Goal: Information Seeking & Learning: Learn about a topic

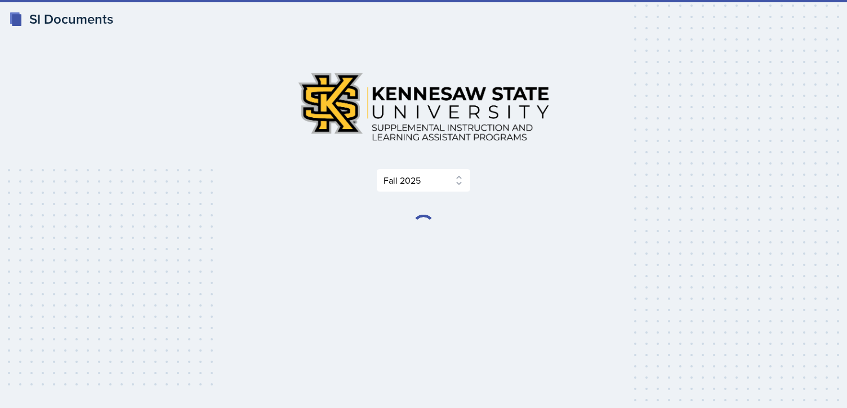
select select "2bed604d-1099-4043-b1bc-2365e8740244"
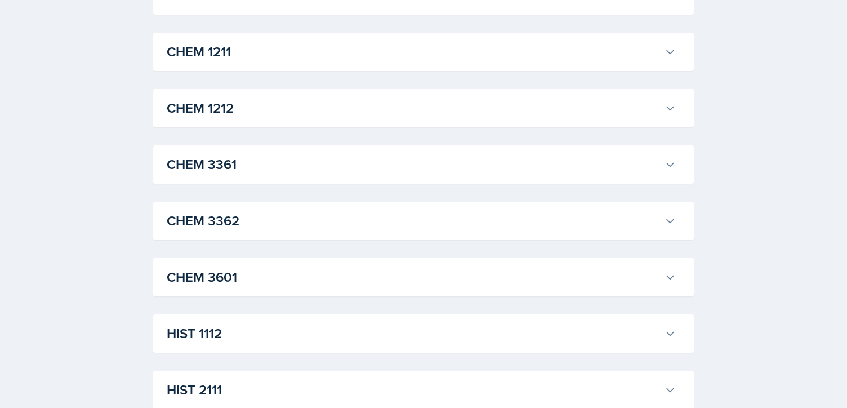
scroll to position [575, 0]
click at [346, 50] on h3 "CHEM 1211" at bounding box center [413, 52] width 493 height 20
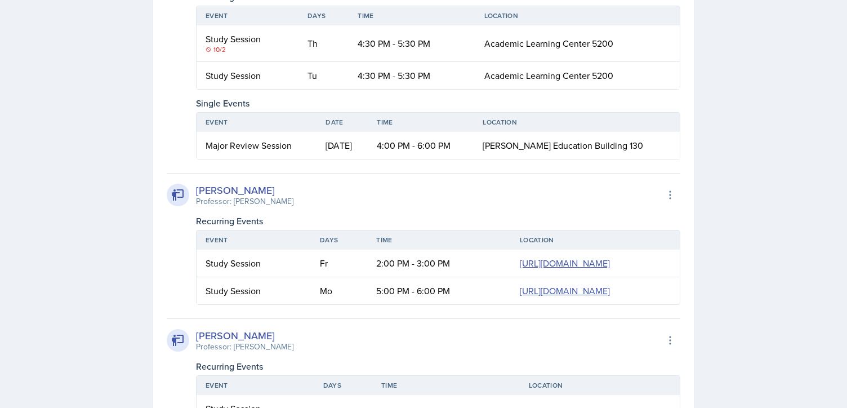
scroll to position [2175, 0]
click at [209, 51] on icon at bounding box center [209, 49] width 6 height 6
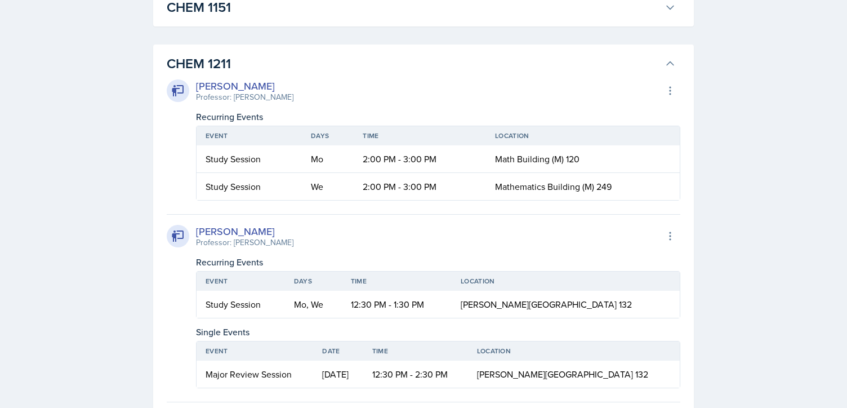
scroll to position [559, 0]
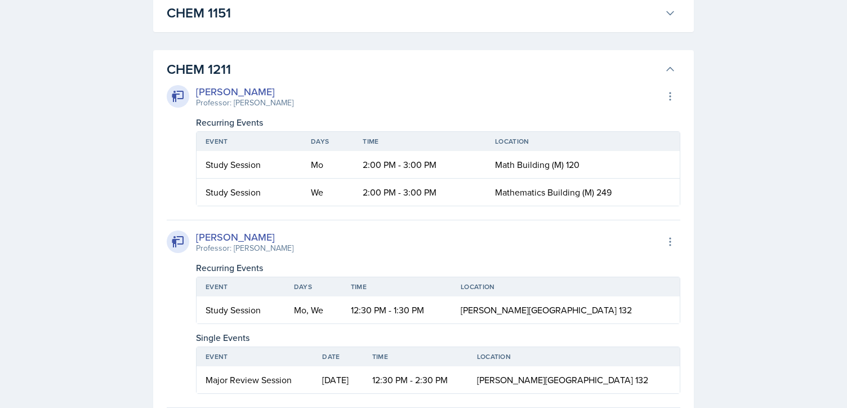
click at [538, 195] on span "Mathematics Building (M) 249" at bounding box center [553, 192] width 117 height 12
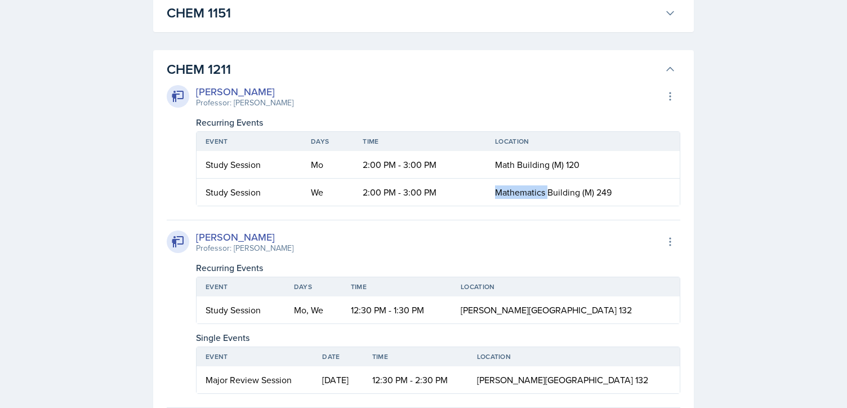
click at [538, 195] on span "Mathematics Building (M) 249" at bounding box center [553, 192] width 117 height 12
drag, startPoint x: 305, startPoint y: 192, endPoint x: 659, endPoint y: 189, distance: 354.2
click at [659, 189] on tr "Study Session We 2:00 PM - 3:00 PM Mathematics Building (M) 249" at bounding box center [438, 191] width 483 height 27
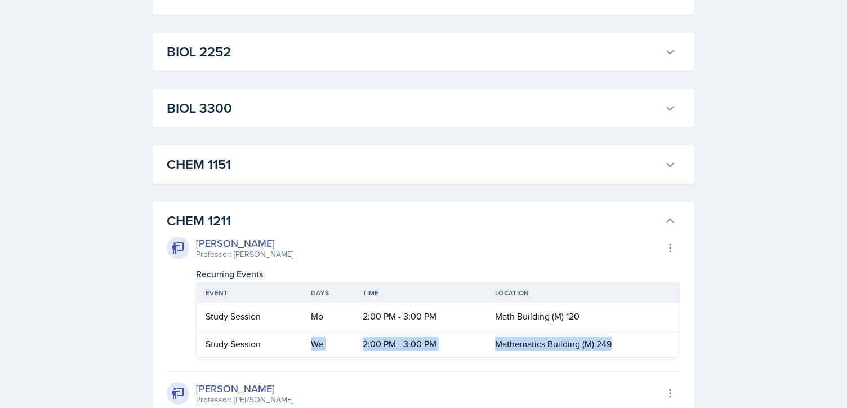
scroll to position [403, 0]
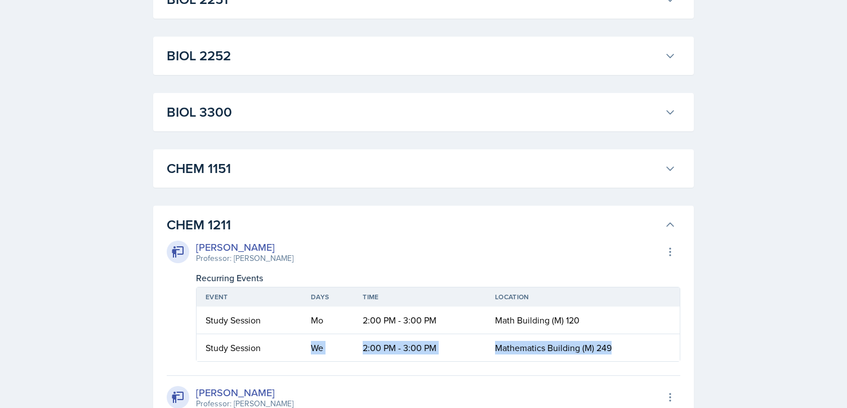
click at [669, 171] on icon at bounding box center [669, 168] width 11 height 11
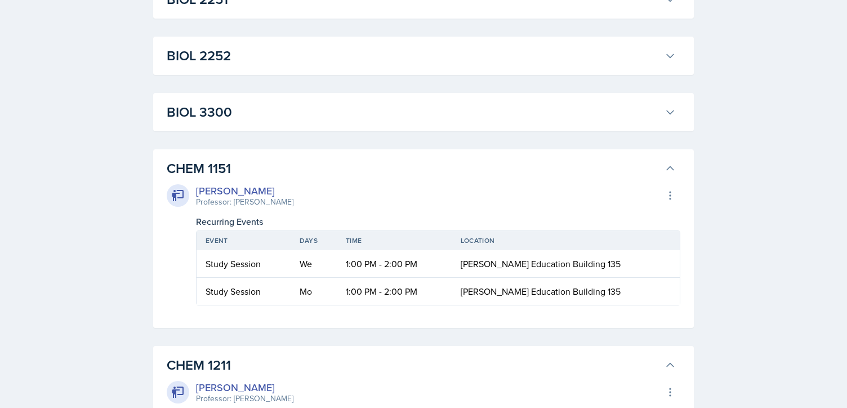
click at [669, 167] on icon at bounding box center [670, 168] width 7 height 3
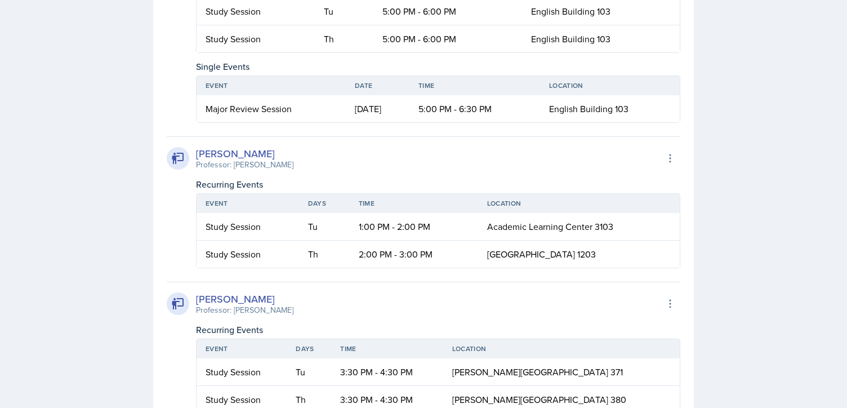
scroll to position [1190, 0]
click at [434, 25] on td "5:00 PM - 6:00 PM" at bounding box center [447, 11] width 149 height 28
drag, startPoint x: 611, startPoint y: 92, endPoint x: 361, endPoint y: 86, distance: 250.6
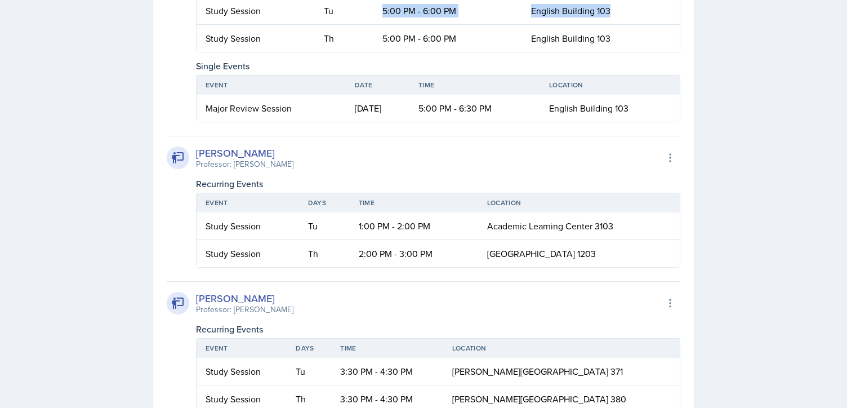
click at [361, 25] on tr "Study Session Tu 5:00 PM - 6:00 PM English Building 103" at bounding box center [438, 11] width 483 height 28
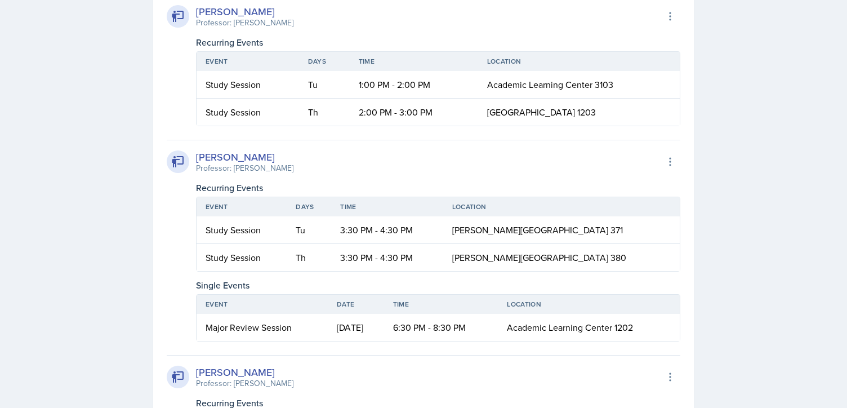
scroll to position [1331, 0]
click at [251, 20] on div "[PERSON_NAME]" at bounding box center [244, 12] width 97 height 15
click at [671, 21] on icon at bounding box center [669, 17] width 1 height 7
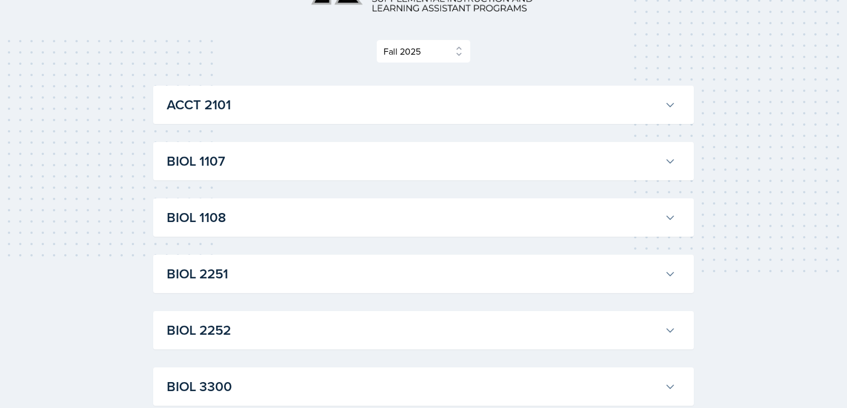
scroll to position [0, 0]
